Goal: Communication & Community: Share content

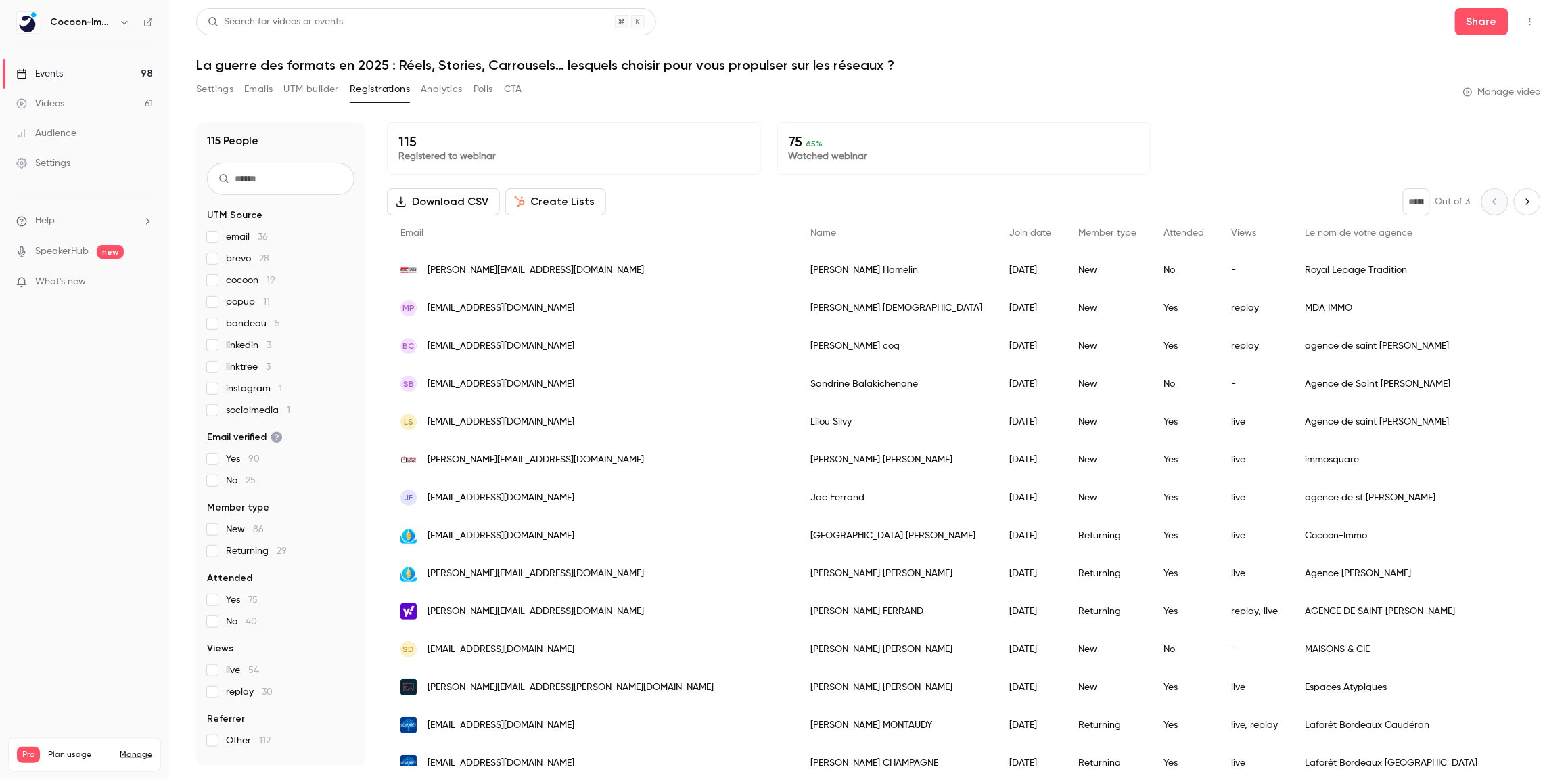
click at [54, 73] on div "Events" at bounding box center [40, 73] width 47 height 14
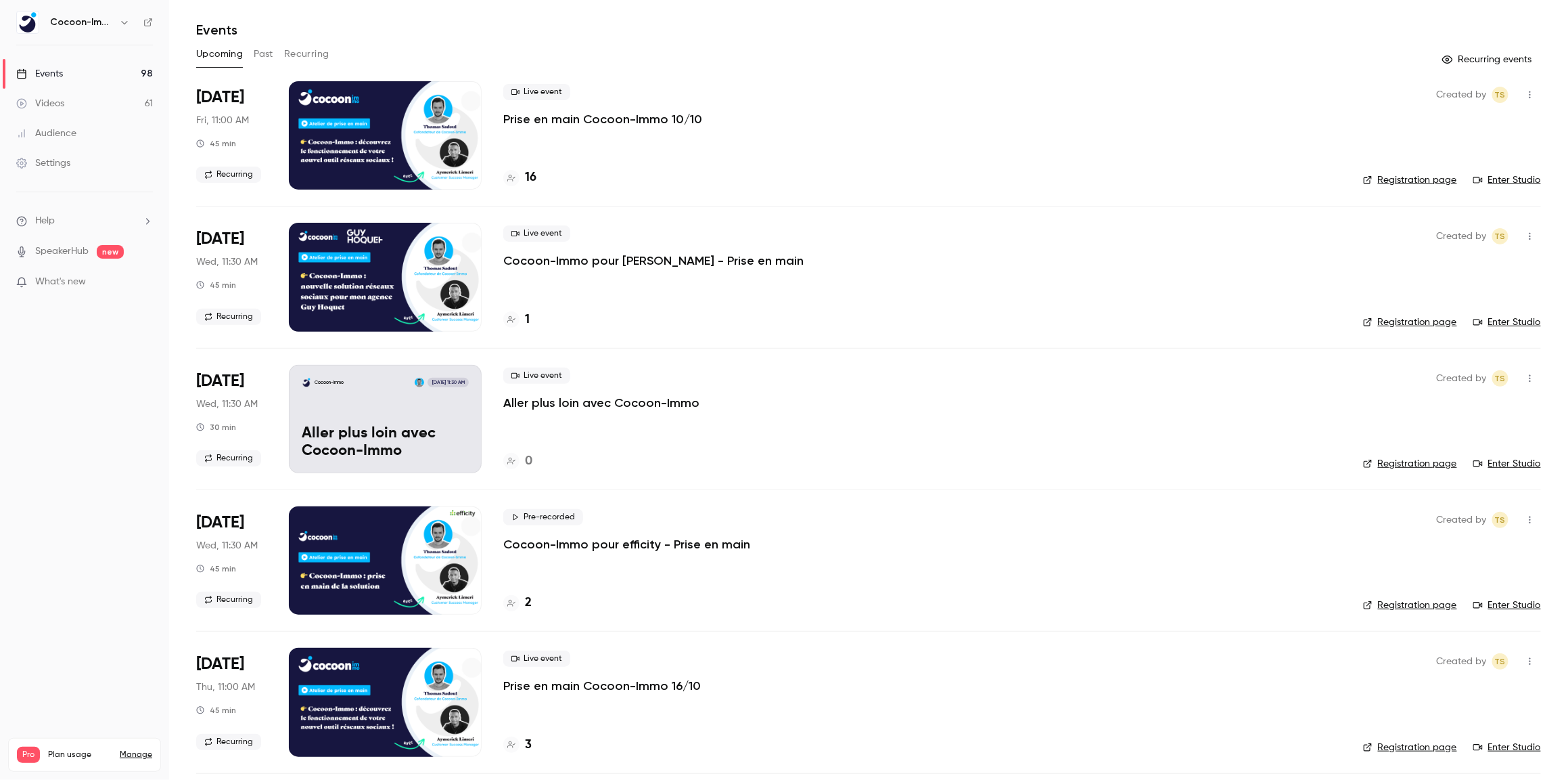
scroll to position [37, 0]
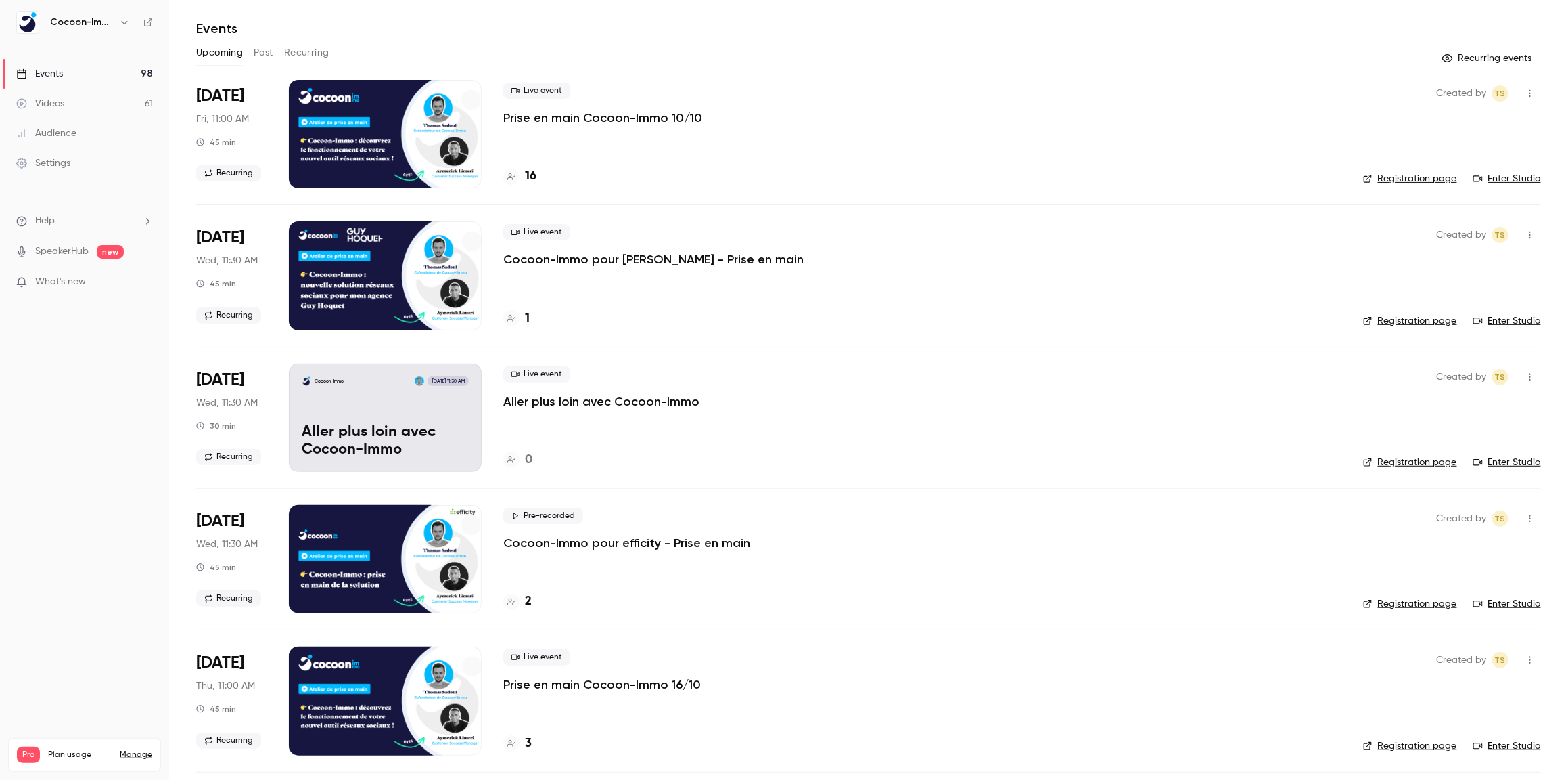
click at [1421, 604] on link "Registration page" at bounding box center [1410, 603] width 94 height 14
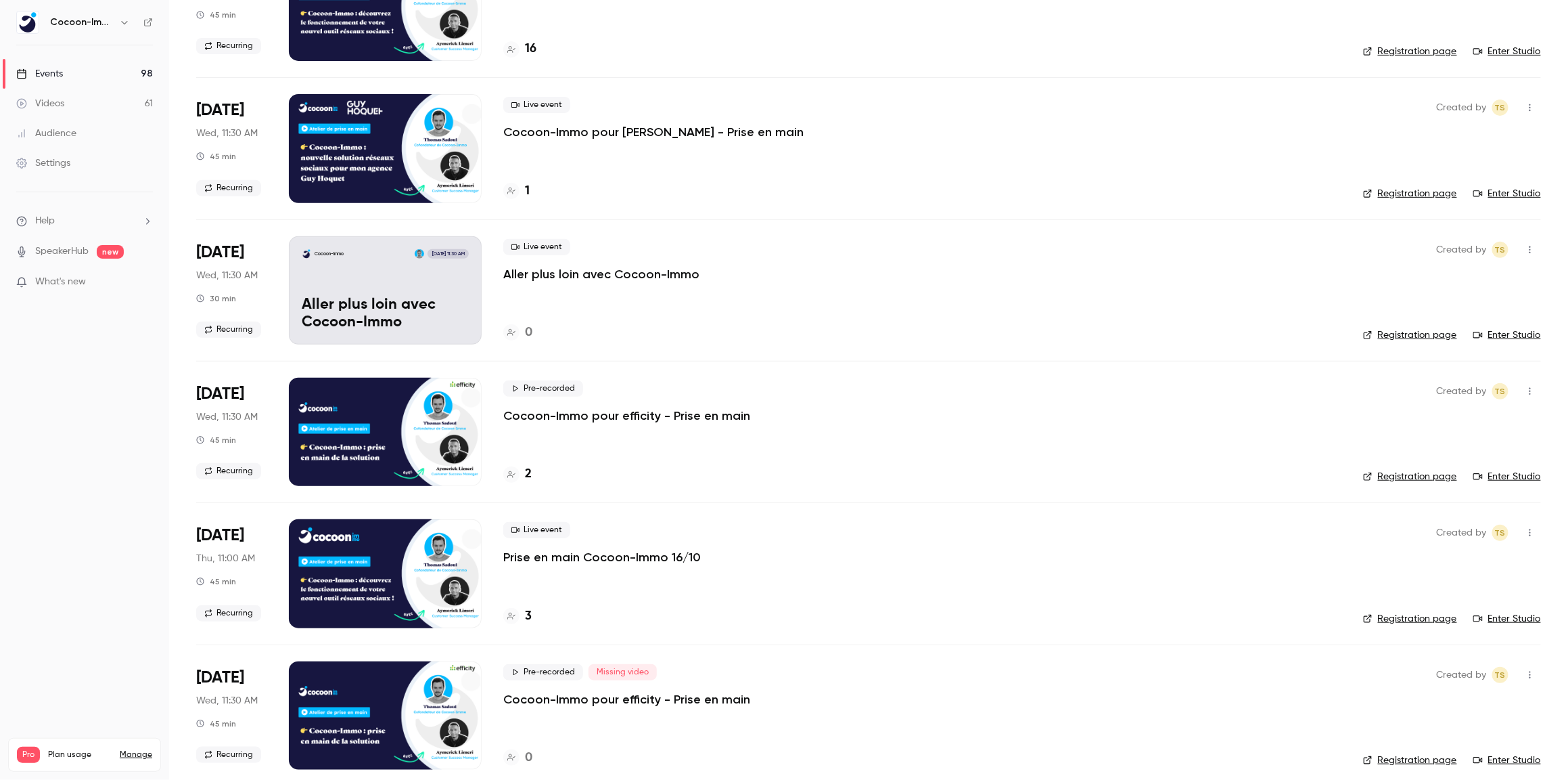
scroll to position [162, 0]
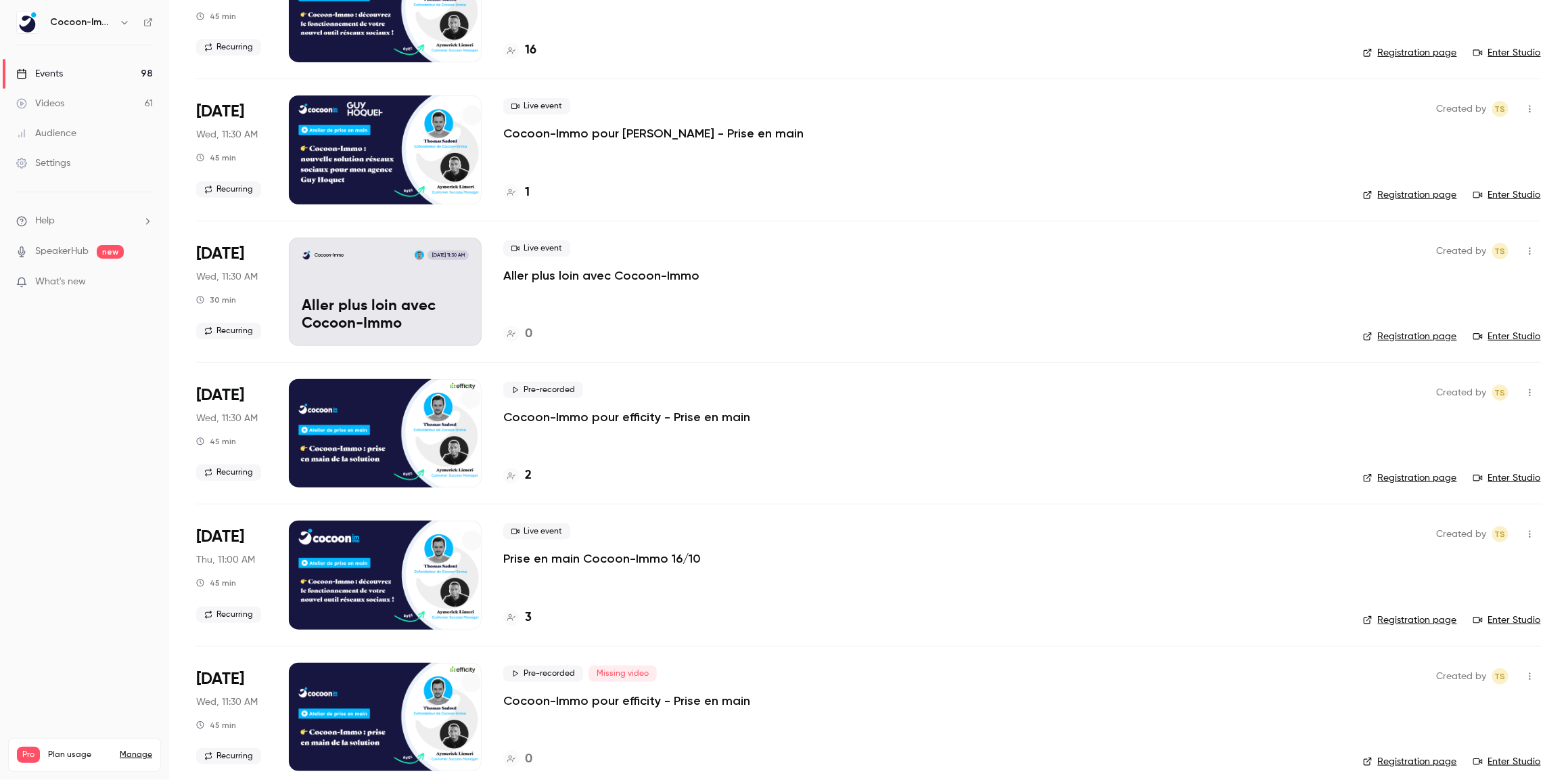
click at [395, 401] on div at bounding box center [385, 433] width 193 height 109
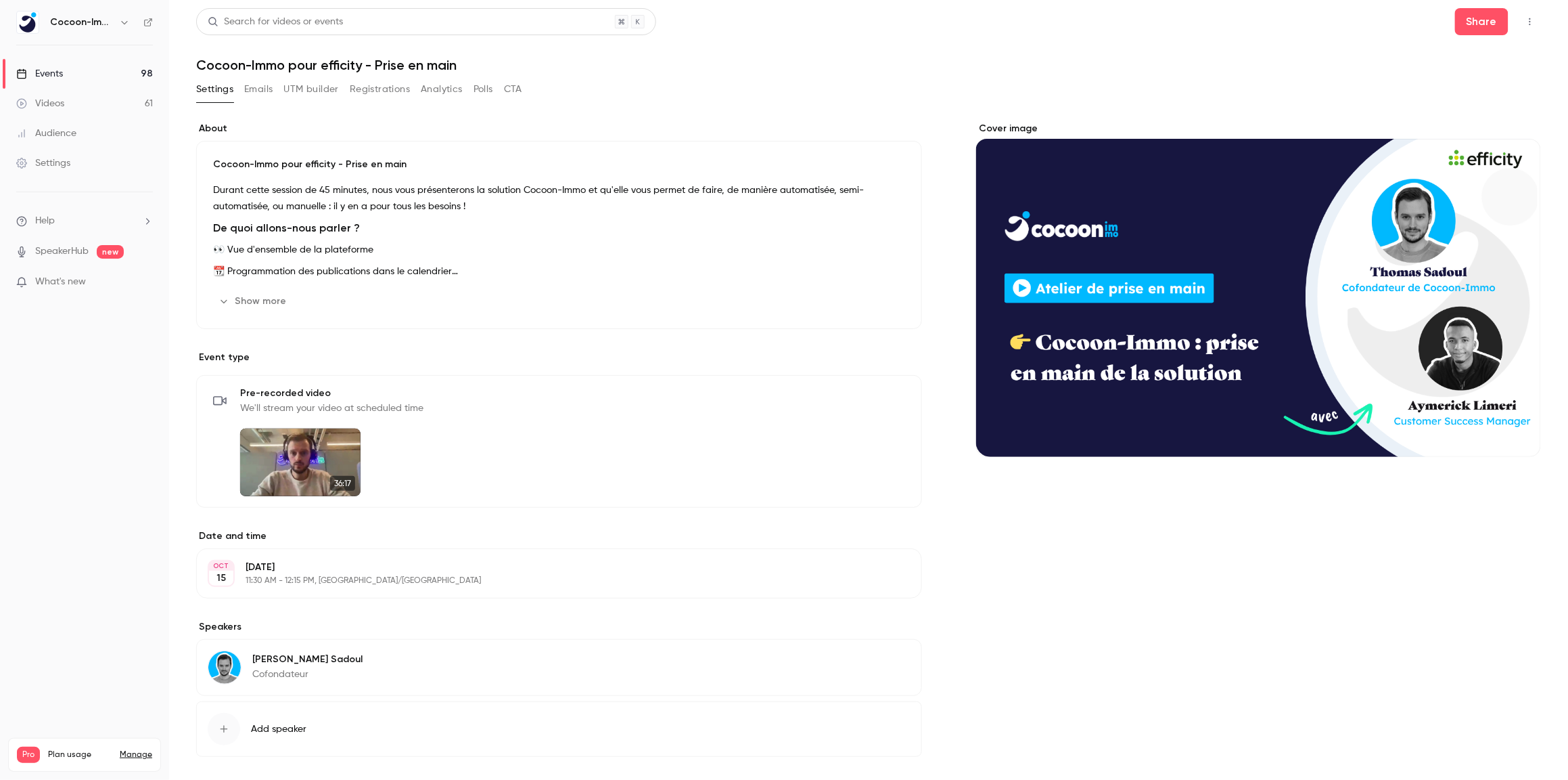
click at [395, 81] on button "Registrations" at bounding box center [380, 89] width 60 height 22
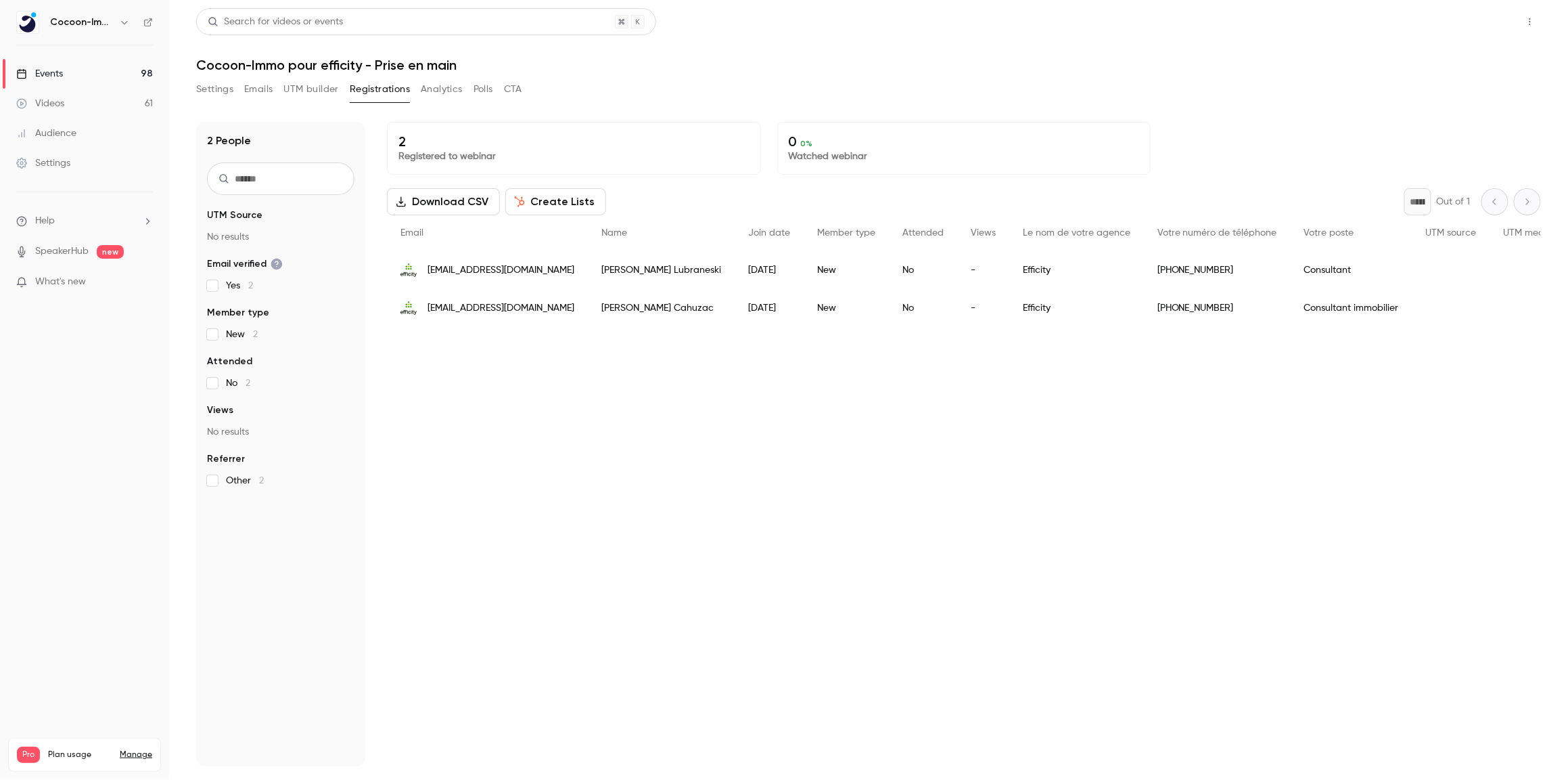
click at [1492, 15] on button "Share" at bounding box center [1482, 22] width 53 height 27
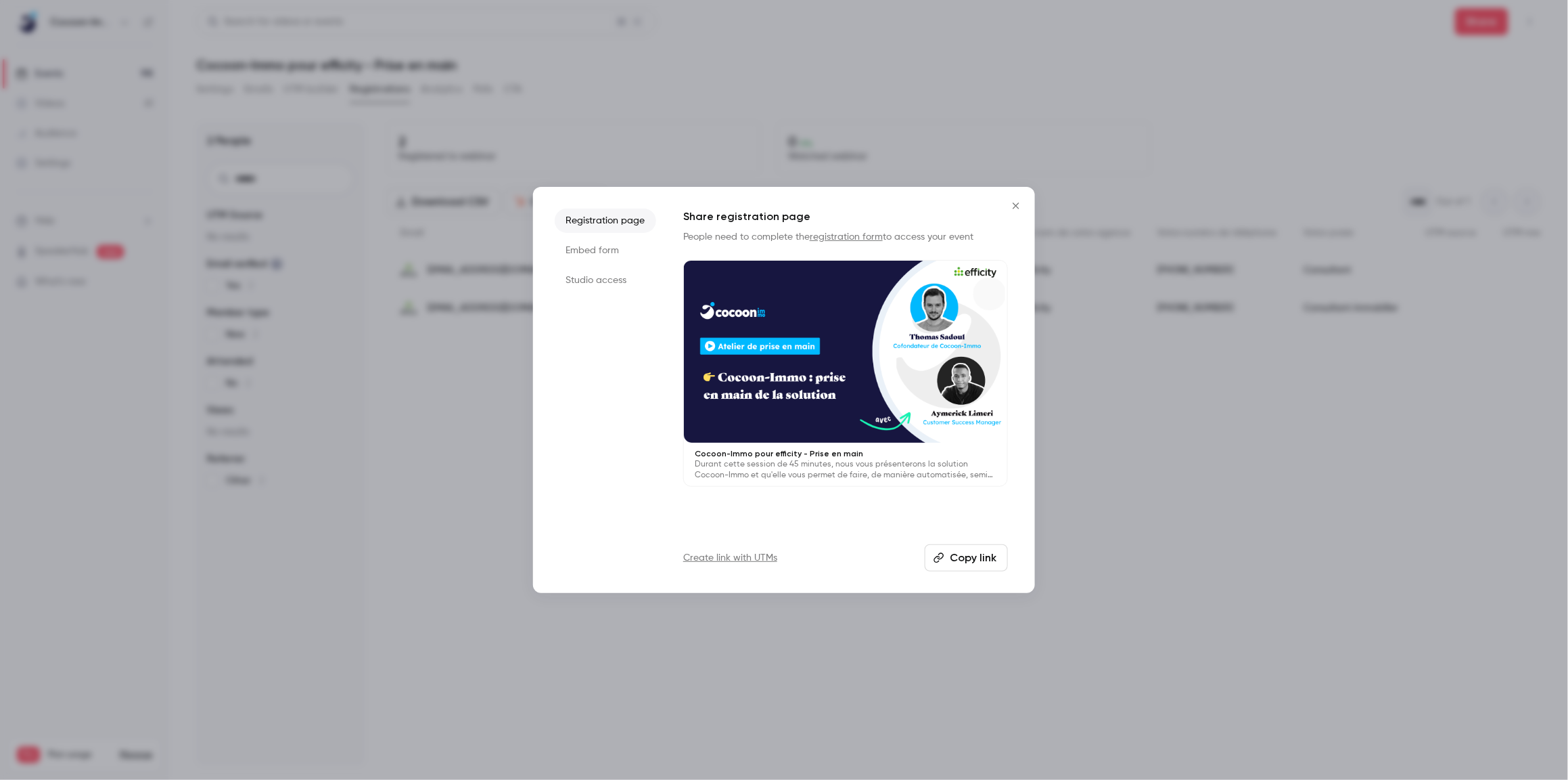
click at [977, 561] on button "Copy link" at bounding box center [967, 558] width 83 height 27
